Goal: Contribute content: Add original content to the website for others to see

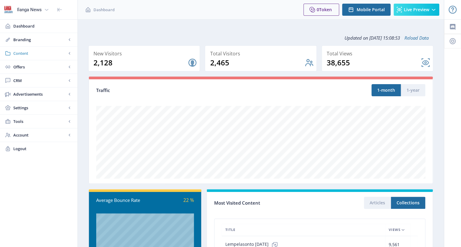
click at [21, 52] on span "Content" at bounding box center [39, 53] width 53 height 6
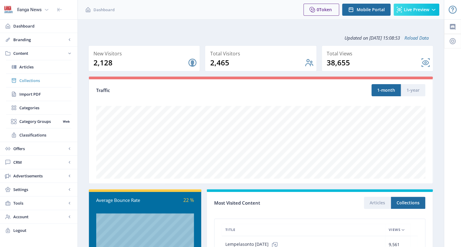
click at [28, 80] on span "Collections" at bounding box center [45, 80] width 52 height 6
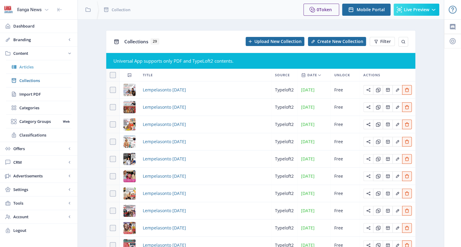
click at [27, 66] on span "Articles" at bounding box center [45, 67] width 52 height 6
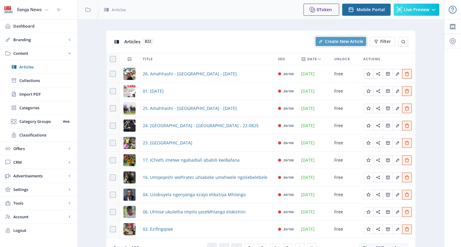
click at [347, 41] on span "Create New Article" at bounding box center [344, 41] width 38 height 5
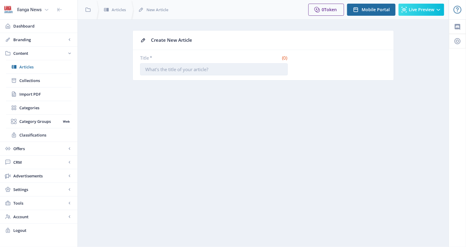
click at [212, 67] on input "Title *" at bounding box center [214, 69] width 148 height 12
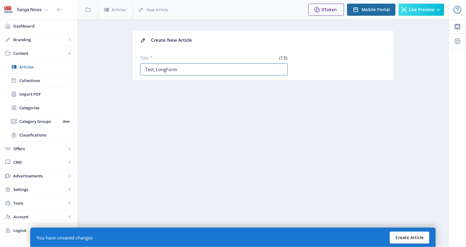
type input "Test_LongForm"
click at [408, 237] on button "Create Article" at bounding box center [410, 237] width 40 height 12
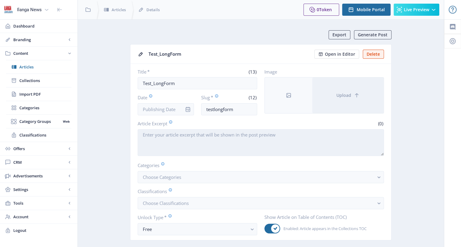
click at [175, 137] on textarea "Article Excerpt" at bounding box center [261, 142] width 246 height 27
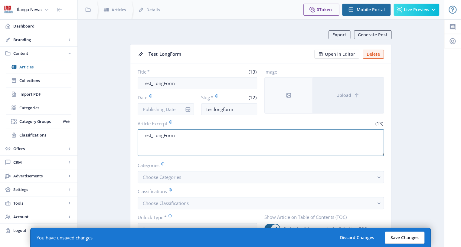
type textarea "Test_LongForm"
click at [404, 239] on button "Save Changes" at bounding box center [405, 237] width 40 height 12
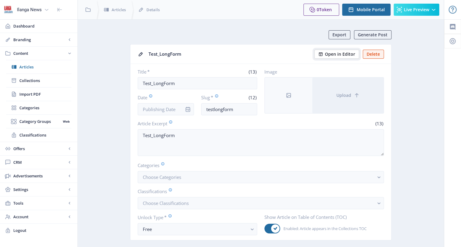
click at [336, 53] on span "Open in Editor" at bounding box center [340, 54] width 30 height 5
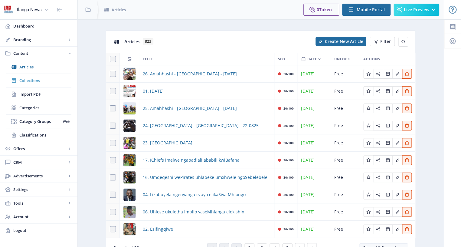
click at [29, 79] on span "Collections" at bounding box center [45, 80] width 52 height 6
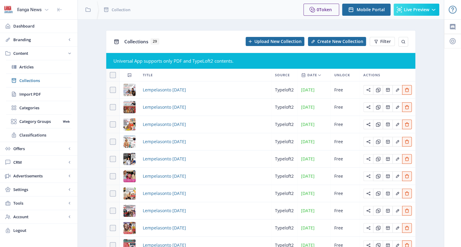
scroll to position [47, 0]
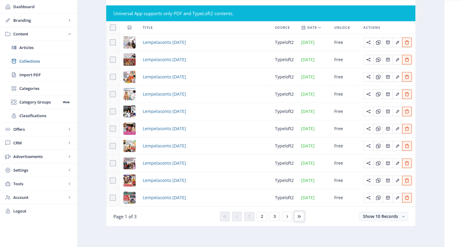
click at [298, 216] on icon at bounding box center [299, 216] width 5 height 5
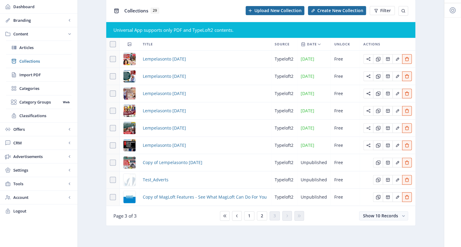
scroll to position [30, 0]
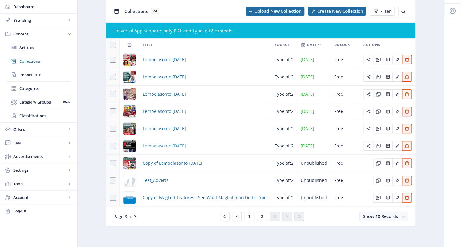
click at [169, 144] on span "Lempelasonto [DATE]" at bounding box center [164, 145] width 43 height 7
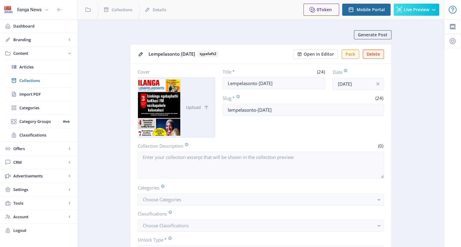
click at [165, 96] on div at bounding box center [159, 107] width 42 height 60
click at [323, 52] on span "Open in Editor" at bounding box center [319, 54] width 30 height 5
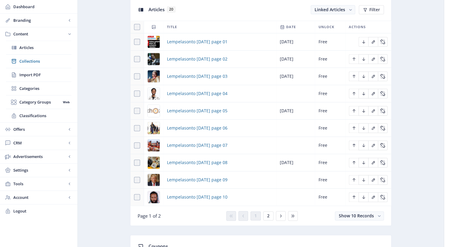
scroll to position [204, 0]
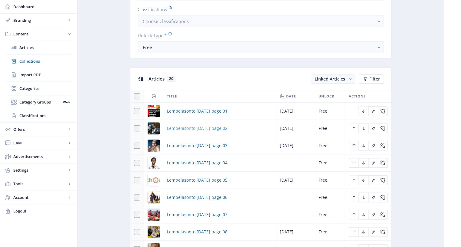
click at [204, 127] on span "Lempelasonto [DATE] page 02" at bounding box center [197, 128] width 61 height 7
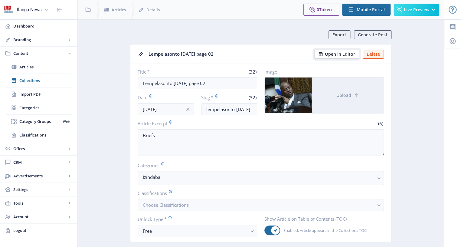
click at [341, 55] on span "Open in Editor" at bounding box center [340, 54] width 30 height 5
